Goal: Task Accomplishment & Management: Use online tool/utility

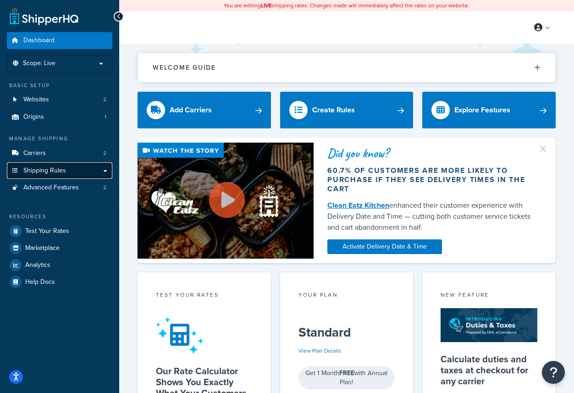
click at [44, 169] on span "Shipping Rules" at bounding box center [44, 171] width 43 height 8
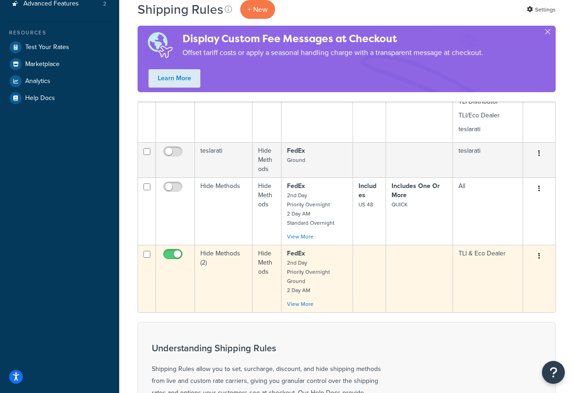
scroll to position [273, 0]
click at [222, 261] on td "Hide Methods (2)" at bounding box center [224, 277] width 58 height 67
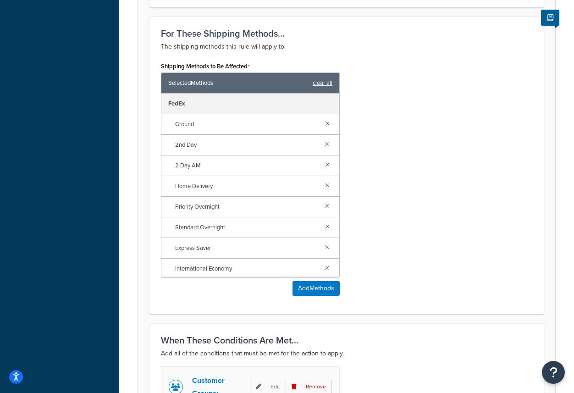
scroll to position [376, 0]
click at [324, 292] on button "Add Methods" at bounding box center [316, 289] width 47 height 15
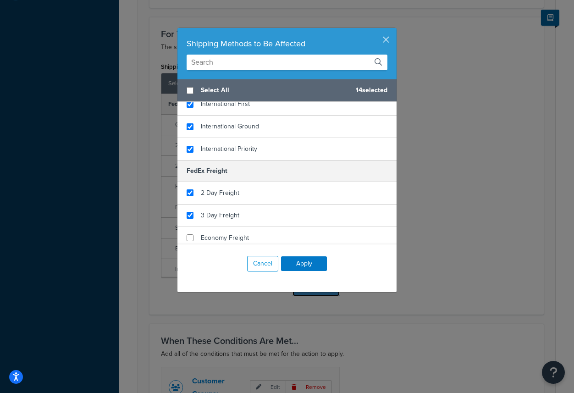
scroll to position [259, 0]
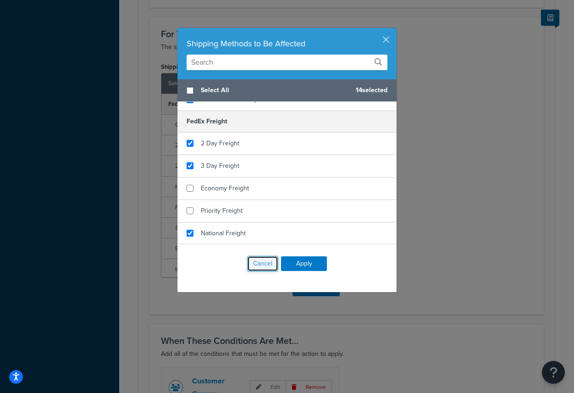
click at [266, 265] on button "Cancel" at bounding box center [262, 264] width 31 height 16
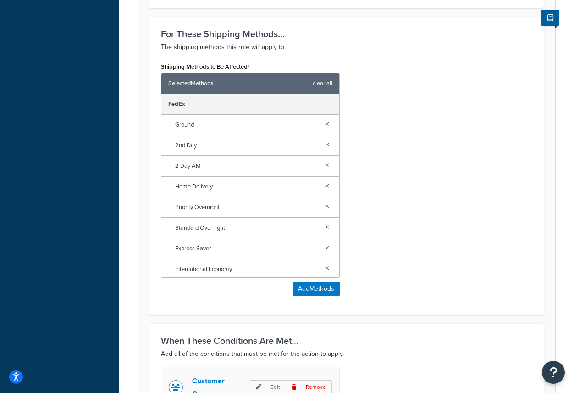
click at [398, 204] on div "Shipping Methods to Be Affected Selected Methods clear all FedEx Ground 2nd Day…" at bounding box center [346, 181] width 385 height 243
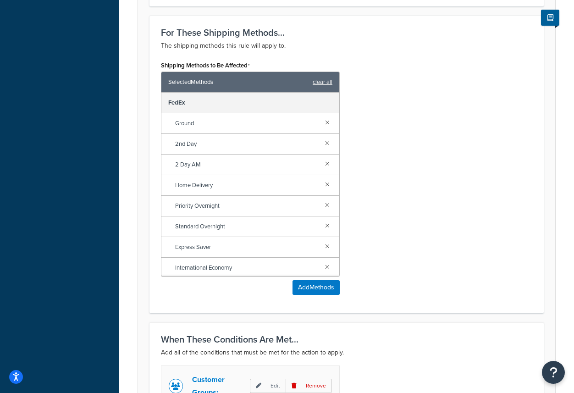
scroll to position [377, 0]
